Goal: Task Accomplishment & Management: Complete application form

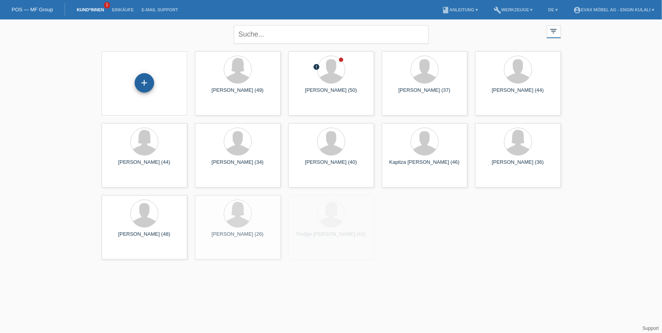
click at [136, 80] on div "+" at bounding box center [144, 82] width 19 height 13
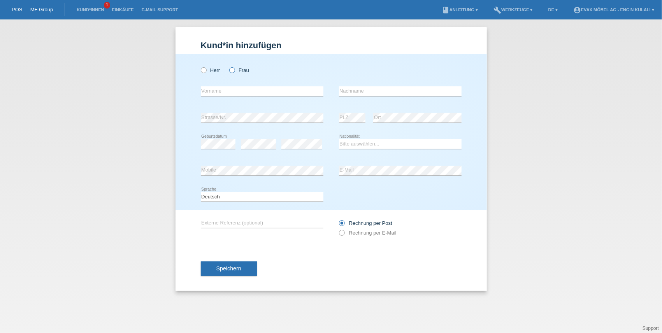
click at [228, 66] on icon at bounding box center [228, 66] width 0 height 0
click at [233, 70] on input "Frau" at bounding box center [231, 69] width 5 height 5
radio input "true"
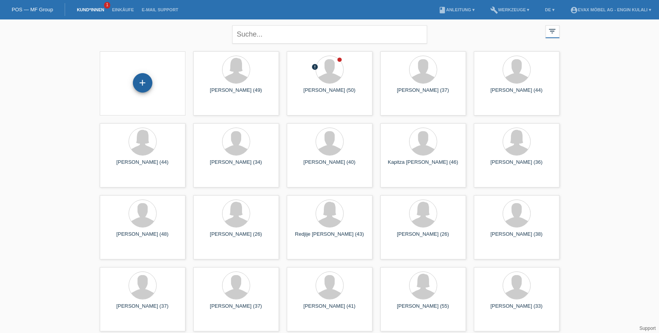
click at [137, 87] on div "+" at bounding box center [142, 82] width 19 height 13
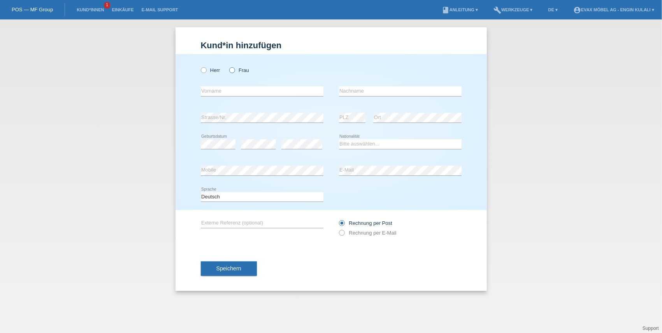
click at [228, 66] on icon at bounding box center [228, 66] width 0 height 0
click at [231, 70] on input "Frau" at bounding box center [231, 69] width 5 height 5
radio input "true"
click at [221, 92] on input "text" at bounding box center [262, 91] width 123 height 10
click at [251, 92] on input "text" at bounding box center [262, 91] width 123 height 10
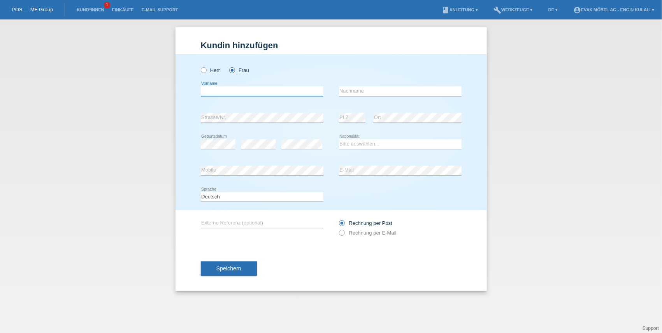
paste input "Alessandra Elena"
type input "Alessandra Elena"
click at [393, 86] on input "text" at bounding box center [400, 91] width 123 height 10
paste input "Selvi"
type input "Selvi"
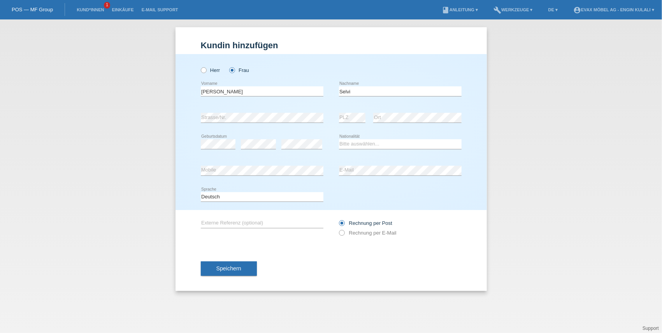
click at [366, 117] on div "error PLZ error Ort" at bounding box center [400, 118] width 123 height 26
click at [350, 144] on select "Bitte auswählen... Schweiz Deutschland Liechtenstein Österreich ------------ Af…" at bounding box center [400, 143] width 123 height 9
select select "RO"
click at [339, 139] on select "Bitte auswählen... Schweiz Deutschland Liechtenstein Österreich ------------ Af…" at bounding box center [400, 143] width 123 height 9
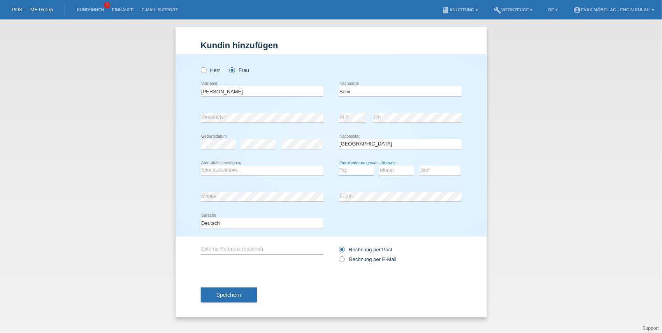
click at [354, 173] on select "Tag 01 02 03 04 05 06 07 08 09 10 11" at bounding box center [356, 170] width 35 height 9
select select "02"
click at [339, 166] on select "Tag 01 02 03 04 05 06 07 08 09 10 11" at bounding box center [356, 170] width 35 height 9
click at [391, 172] on select "Monat 01 02 03 04 05 06 07 08 09 10 11" at bounding box center [396, 170] width 35 height 9
select select "05"
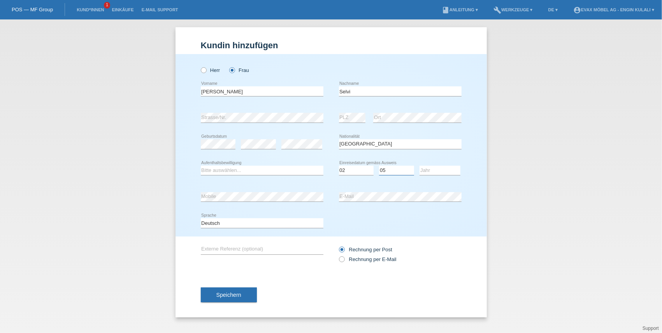
click at [379, 166] on select "Monat 01 02 03 04 05 06 07 08 09 10 11" at bounding box center [396, 170] width 35 height 9
click at [434, 173] on select "Jahr 2025 2024 2023 2022 2021 2020 2019 2018 2017 2016 2015 2014 2013 2012 2011…" at bounding box center [440, 170] width 41 height 9
select select "1999"
click at [420, 166] on select "Jahr 2025 2024 2023 2022 2021 2020 2019 2018 2017 2016 2015 2014 2013 2012 2011…" at bounding box center [440, 170] width 41 height 9
click at [233, 292] on span "Speichern" at bounding box center [229, 295] width 25 height 6
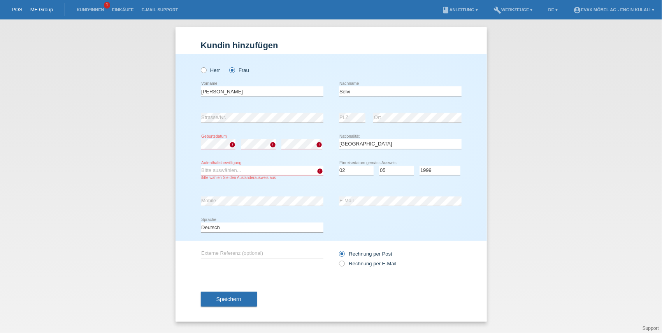
click at [212, 172] on select "Bitte auswählen... C B B - Flüchtlingsstatus Andere" at bounding box center [262, 170] width 123 height 9
click at [213, 162] on div "Bitte auswählen... C B B - Flüchtlingsstatus Andere error Aufenthaltsbewilligun…" at bounding box center [262, 173] width 123 height 31
click at [213, 167] on select "Bitte auswählen... C B B - Flüchtlingsstatus Andere" at bounding box center [262, 170] width 123 height 9
select select "B"
click at [201, 166] on select "Bitte auswählen... C B B - Flüchtlingsstatus Andere" at bounding box center [262, 170] width 123 height 9
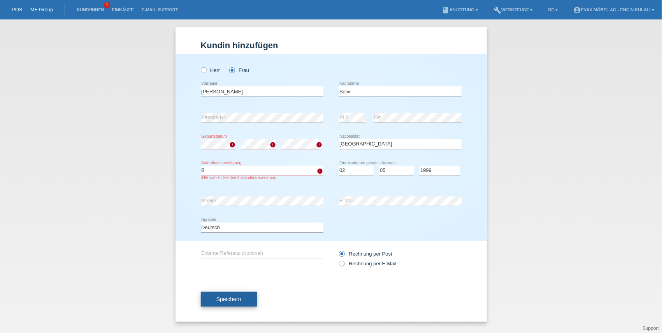
click at [242, 300] on button "Speichern" at bounding box center [229, 299] width 56 height 15
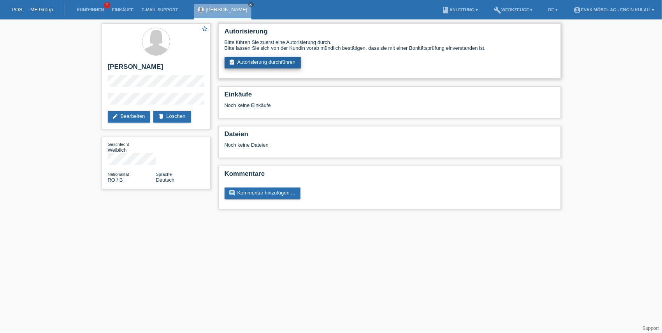
click at [262, 61] on link "assignment_turned_in Autorisierung durchführen" at bounding box center [263, 63] width 77 height 12
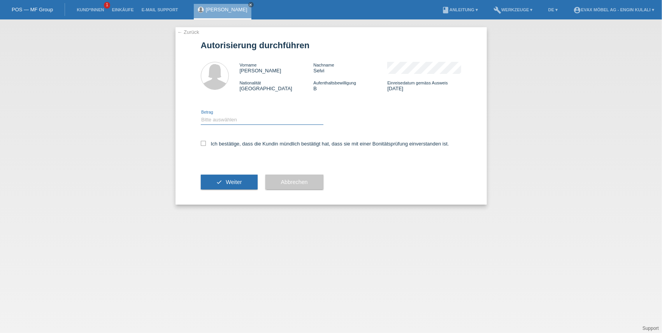
click at [235, 122] on select "Bitte auswählen CHF 1.00 - CHF 499.00 CHF 500.00 - CHF 1'999.00 CHF 2'000.00 - …" at bounding box center [262, 119] width 123 height 9
select select "3"
click at [201, 115] on select "Bitte auswählen CHF 1.00 - CHF 499.00 CHF 500.00 - CHF 1'999.00 CHF 2'000.00 - …" at bounding box center [262, 119] width 123 height 9
click at [203, 146] on icon at bounding box center [203, 143] width 5 height 5
click at [203, 146] on input "Ich bestätige, dass die Kundin mündlich bestätigt hat, dass sie mit einer Bonit…" at bounding box center [203, 143] width 5 height 5
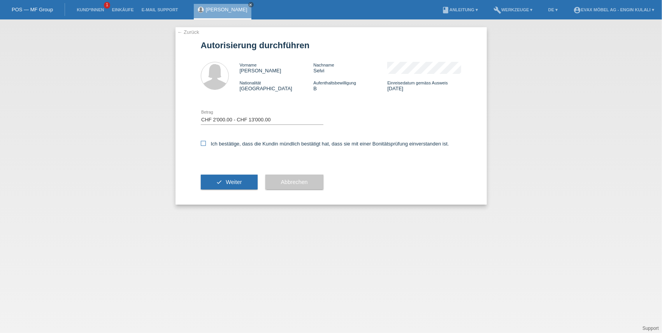
checkbox input "true"
click at [248, 182] on button "check Weiter" at bounding box center [229, 182] width 57 height 15
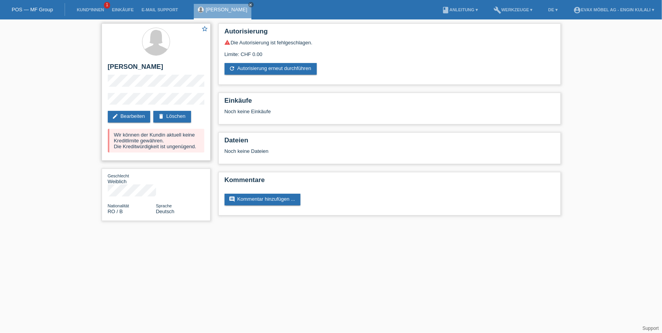
click at [113, 146] on div "Wir können der Kundin aktuell keine Kreditlimite gewähren. Die Kreditwürdigkeit…" at bounding box center [156, 141] width 97 height 24
drag, startPoint x: 114, startPoint y: 146, endPoint x: 197, endPoint y: 148, distance: 82.6
click at [197, 148] on div "Wir können der Kundin aktuell keine Kreditlimite gewähren. Die Kreditwürdigkeit…" at bounding box center [156, 141] width 97 height 24
copy div "Die Kreditwürdigkeit ist ungenügend."
click at [129, 118] on link "edit Bearbeiten" at bounding box center [129, 117] width 43 height 12
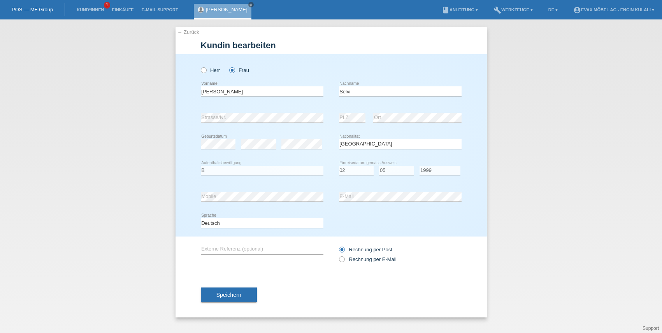
select select "RO"
select select "B"
select select "02"
select select "05"
select select "1999"
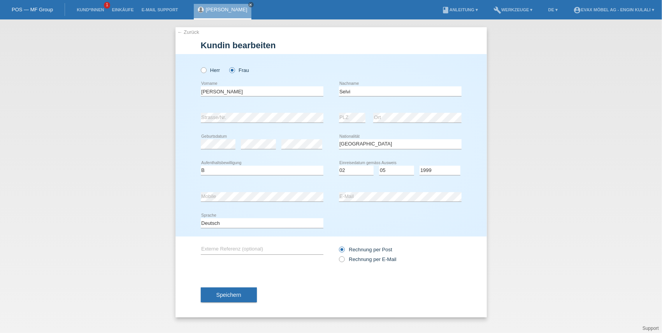
click at [32, 6] on div "POS — MF Group" at bounding box center [32, 9] width 65 height 13
click at [253, 5] on icon "close" at bounding box center [251, 5] width 4 height 4
click at [78, 14] on li "Kund*innen 1" at bounding box center [90, 10] width 35 height 20
click at [84, 9] on link "Kund*innen" at bounding box center [90, 9] width 35 height 5
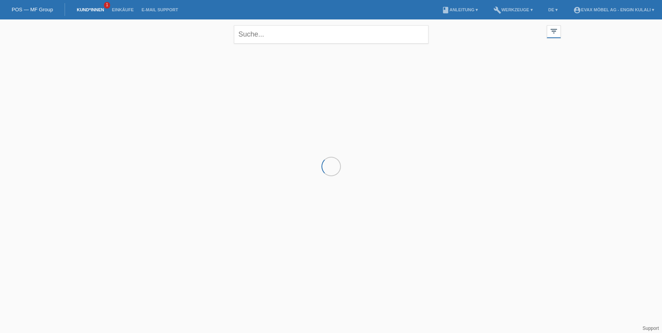
click at [44, 8] on link "POS — MF Group" at bounding box center [32, 10] width 41 height 6
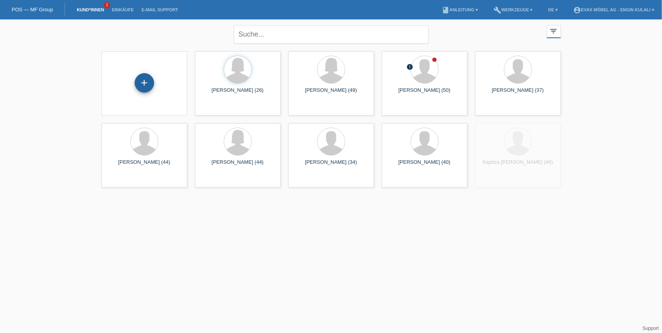
click at [148, 87] on div "+" at bounding box center [144, 82] width 19 height 19
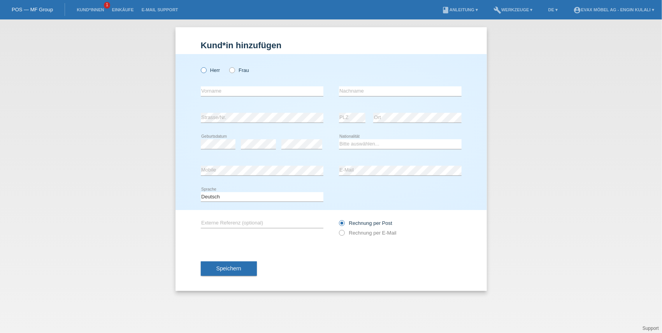
click at [199, 66] on icon at bounding box center [199, 66] width 0 height 0
click at [205, 70] on input "Herr" at bounding box center [203, 69] width 5 height 5
radio input "true"
click at [221, 92] on input "text" at bounding box center [262, 91] width 123 height 10
paste input "Umut"
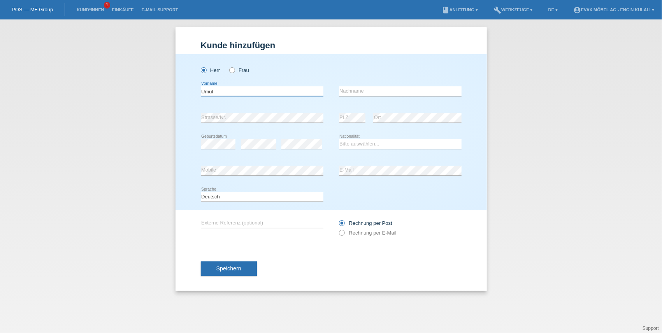
type input "Umut"
click at [386, 88] on input "text" at bounding box center [400, 91] width 123 height 10
paste input "selvi"
click at [340, 91] on input "selvi" at bounding box center [400, 91] width 123 height 10
type input "Selvi"
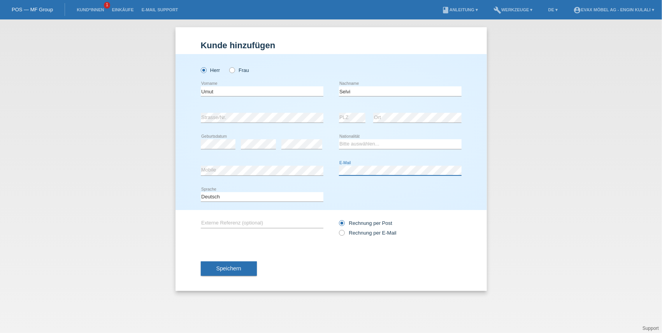
click at [338, 172] on div "error Mobile error E-Mail" at bounding box center [331, 171] width 261 height 26
click at [356, 141] on select "Bitte auswählen... Schweiz Deutschland Liechtenstein Österreich ------------ Af…" at bounding box center [400, 143] width 123 height 9
select select "TR"
click at [339, 139] on select "Bitte auswählen... Schweiz Deutschland Liechtenstein Österreich ------------ Af…" at bounding box center [400, 143] width 123 height 9
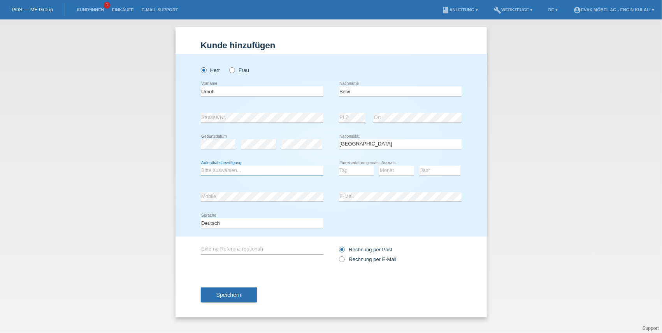
click at [229, 172] on select "Bitte auswählen... C B B - Flüchtlingsstatus Andere" at bounding box center [262, 170] width 123 height 9
select select "C"
click at [201, 166] on select "Bitte auswählen... C B B - Flüchtlingsstatus Andere" at bounding box center [262, 170] width 123 height 9
click at [357, 174] on select "Tag 01 02 03 04 05 06 07 08 09 10 11" at bounding box center [356, 170] width 35 height 9
click at [357, 167] on select "Tag 01 02 03 04 05 06 07 08 09 10 11" at bounding box center [356, 170] width 35 height 9
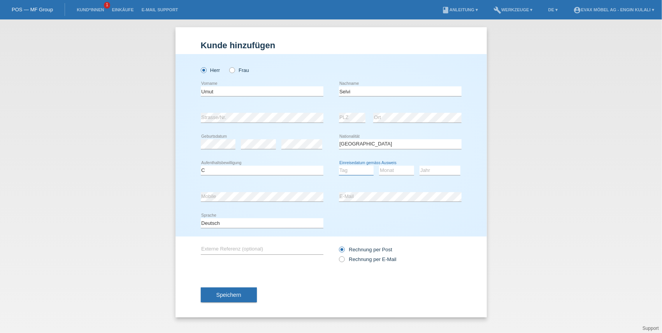
select select "09"
click at [339, 166] on select "Tag 01 02 03 04 05 06 07 08 09 10 11" at bounding box center [356, 170] width 35 height 9
click at [393, 169] on select "Monat 01 02 03 04 05 06 07 08 09 10 11" at bounding box center [396, 170] width 35 height 9
select select "01"
click at [379, 166] on select "Monat 01 02 03 04 05 06 07 08 09 10 11" at bounding box center [396, 170] width 35 height 9
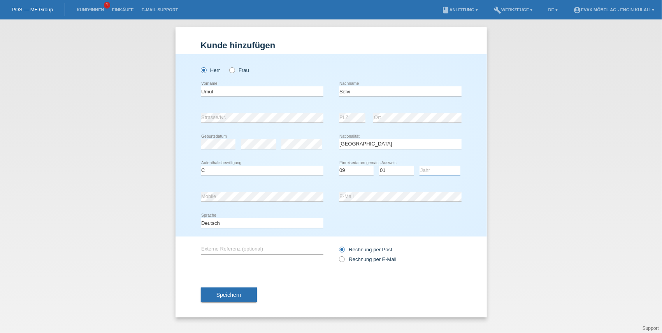
click at [432, 171] on select "Jahr 2025 2024 2023 2022 2021 2020 2019 2018 2017 2016 2015 2014 2013 2012 2011…" at bounding box center [440, 170] width 41 height 9
select select "2012"
click at [420, 166] on select "Jahr 2025 2024 2023 2022 2021 2020 2019 2018 2017 2016 2015 2014 2013 2012 2011…" at bounding box center [440, 170] width 41 height 9
click at [248, 297] on button "Speichern" at bounding box center [229, 295] width 56 height 15
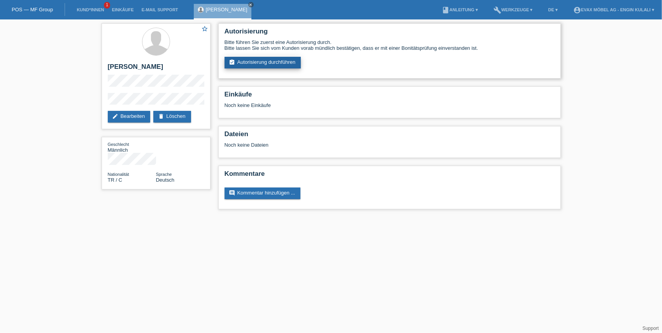
click at [259, 63] on link "assignment_turned_in Autorisierung durchführen" at bounding box center [263, 63] width 77 height 12
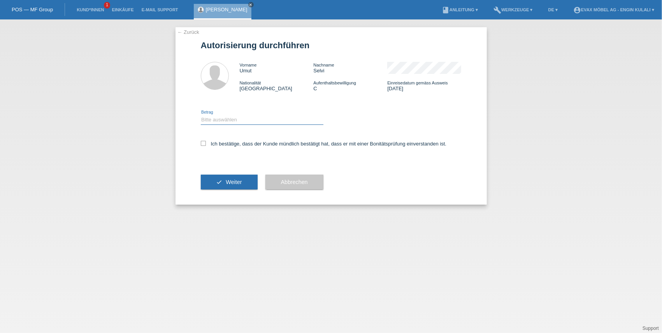
click at [212, 121] on select "Bitte auswählen CHF 1.00 - CHF 499.00 CHF 500.00 - CHF 1'999.00 CHF 2'000.00 - …" at bounding box center [262, 119] width 123 height 9
select select "3"
click at [201, 115] on select "Bitte auswählen CHF 1.00 - CHF 499.00 CHF 500.00 - CHF 1'999.00 CHF 2'000.00 - …" at bounding box center [262, 119] width 123 height 9
click at [203, 141] on div "Ich bestätige, dass der Kunde mündlich bestätigt hat, dass er mit einer Bonität…" at bounding box center [331, 146] width 261 height 26
click at [204, 142] on icon at bounding box center [203, 143] width 5 height 5
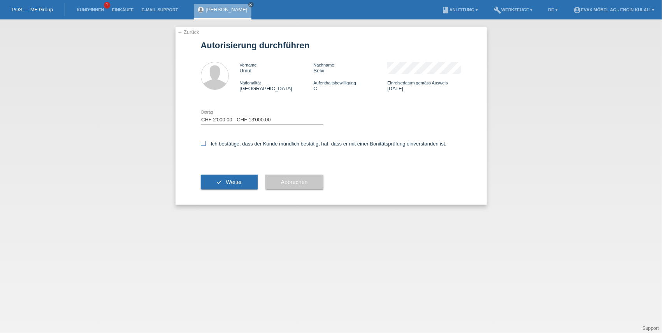
click at [204, 142] on input "Ich bestätige, dass der Kunde mündlich bestätigt hat, dass er mit einer Bonität…" at bounding box center [203, 143] width 5 height 5
checkbox input "true"
click at [276, 181] on button "Abbrechen" at bounding box center [295, 182] width 58 height 15
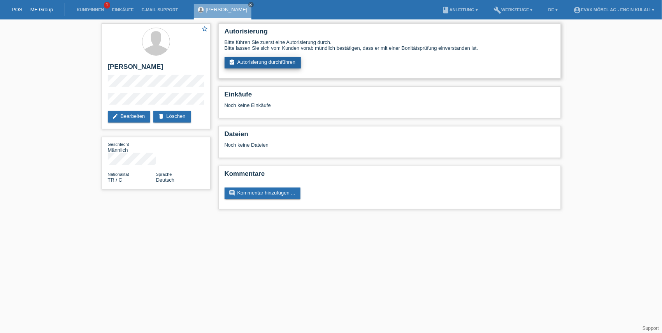
click at [244, 60] on link "assignment_turned_in Autorisierung durchführen" at bounding box center [263, 63] width 77 height 12
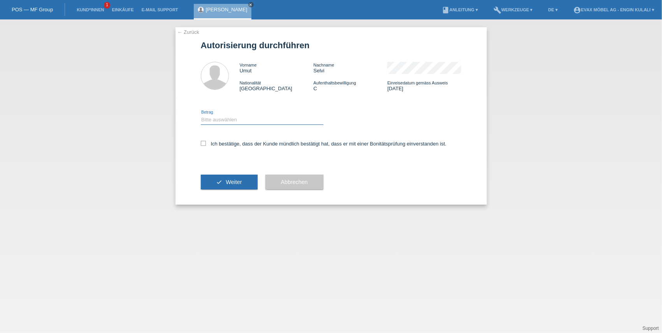
click at [220, 121] on select "Bitte auswählen CHF 1.00 - CHF 499.00 CHF 500.00 - CHF 1'999.00 CHF 2'000.00 - …" at bounding box center [262, 119] width 123 height 9
select select "3"
click at [201, 115] on select "Bitte auswählen CHF 1.00 - CHF 499.00 CHF 500.00 - CHF 1'999.00 CHF 2'000.00 - …" at bounding box center [262, 119] width 123 height 9
click at [204, 142] on icon at bounding box center [203, 143] width 5 height 5
click at [204, 142] on input "Ich bestätige, dass der Kunde mündlich bestätigt hat, dass er mit einer Bonität…" at bounding box center [203, 143] width 5 height 5
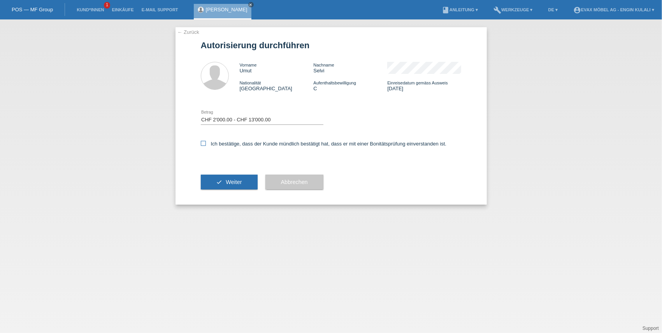
checkbox input "true"
click at [240, 185] on span "Weiter" at bounding box center [234, 182] width 16 height 6
